Goal: Task Accomplishment & Management: Use online tool/utility

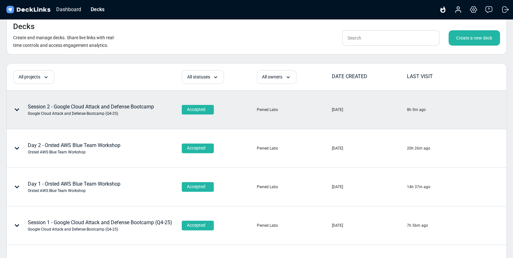
click at [133, 118] on div "Session 2 - Google Cloud Attack and Defense Bootcamp Google Cloud Attack and De…" at bounding box center [81, 109] width 145 height 19
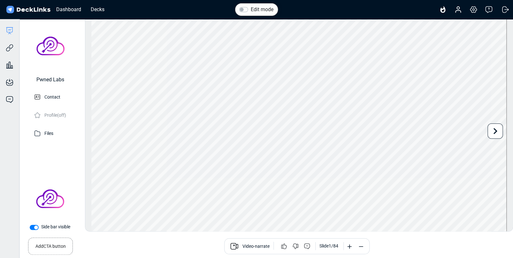
click at [9, 23] on div "Deck builder Manage the content of your deck. Trackable links Share your deck w…" at bounding box center [9, 148] width 19 height 258
click at [9, 29] on icon at bounding box center [10, 31] width 8 height 8
click at [95, 6] on div "Decks" at bounding box center [97, 9] width 20 height 8
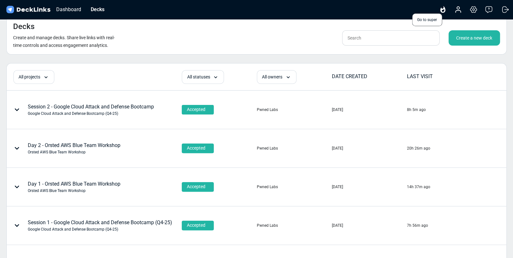
click at [444, 11] on icon at bounding box center [442, 9] width 5 height 7
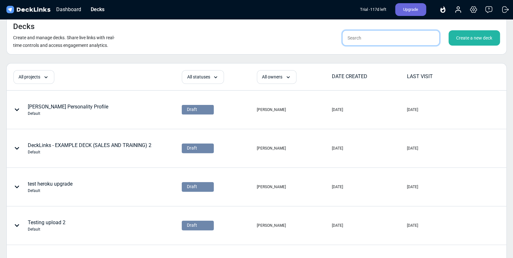
click at [368, 41] on input "text" at bounding box center [390, 37] width 97 height 15
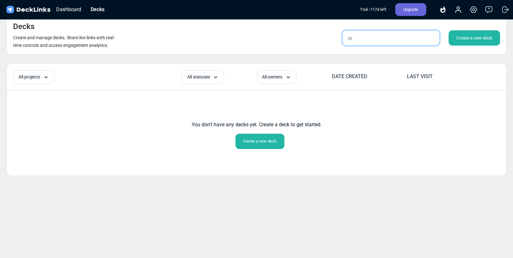
type input "s"
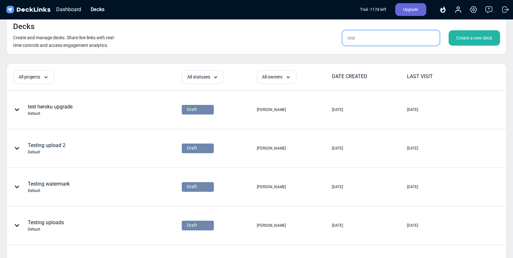
type input "test"
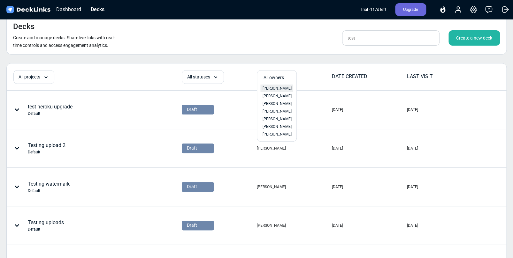
click at [275, 89] on span "Kevin MacPhee" at bounding box center [276, 89] width 29 height 6
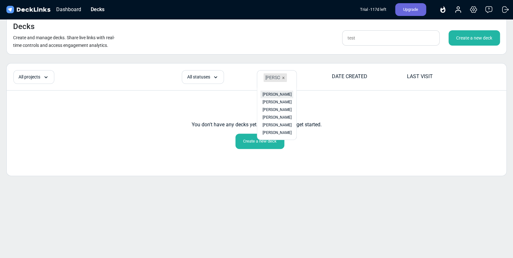
click at [275, 96] on span "Kevin MacPhee" at bounding box center [276, 95] width 29 height 6
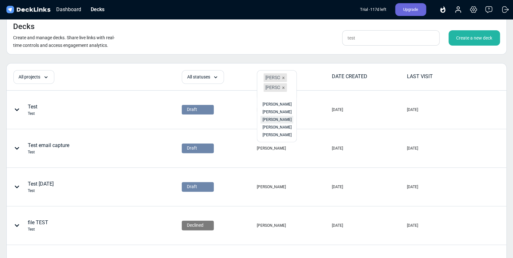
click at [277, 120] on span "Kevin MacPhee" at bounding box center [276, 120] width 29 height 6
click at [275, 140] on span "Kevin Test" at bounding box center [276, 137] width 29 height 6
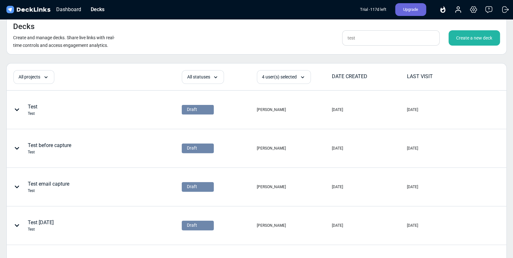
click at [297, 46] on div "Decks Create and manage decks. Share live links with real-time controls and acc…" at bounding box center [256, 34] width 500 height 39
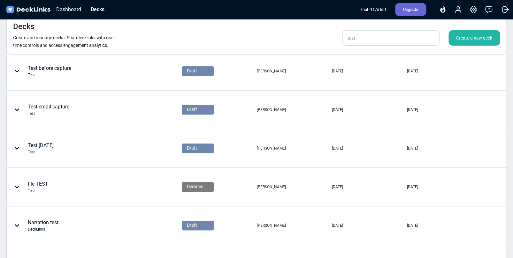
scroll to position [81, 0]
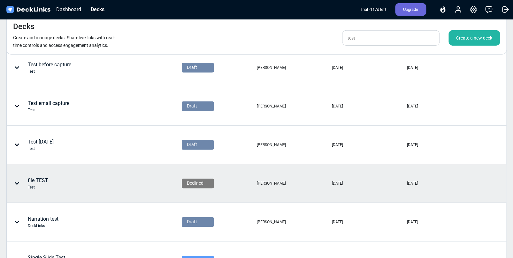
click at [114, 183] on div "file TEST Test" at bounding box center [72, 183] width 131 height 19
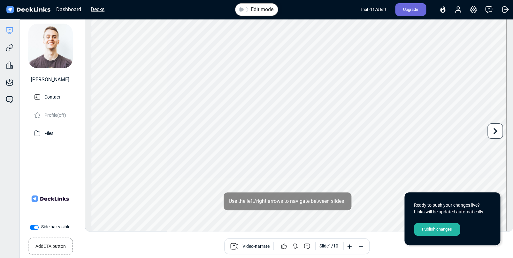
click at [106, 13] on div "Decks" at bounding box center [97, 9] width 20 height 8
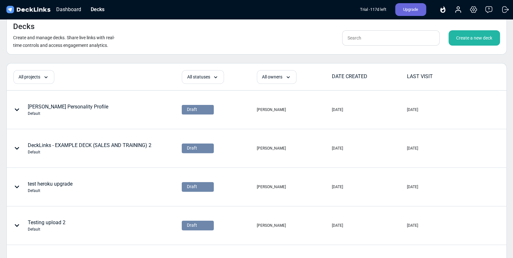
click at [265, 26] on div "Decks Create and manage decks. Share live links with real-time controls and acc…" at bounding box center [256, 34] width 500 height 39
